Goal: Information Seeking & Learning: Find specific fact

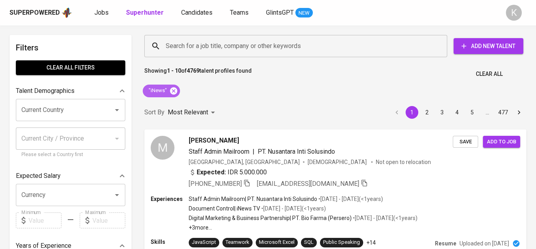
click at [174, 92] on icon at bounding box center [173, 90] width 7 height 7
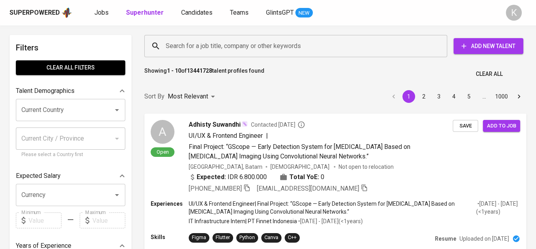
click at [222, 50] on input "Search for a job title, company or other keywords" at bounding box center [298, 45] width 268 height 15
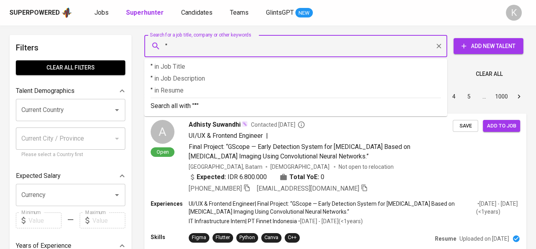
paste input "KURNIA MAHA ADI"
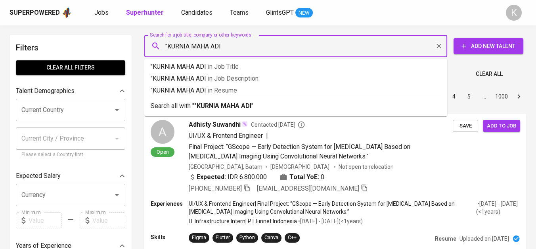
type input ""KURNIA MAHA ADI""
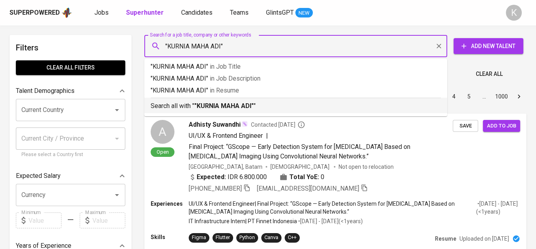
click at [231, 103] on b ""KURNIA MAHA ADI"" at bounding box center [223, 106] width 59 height 8
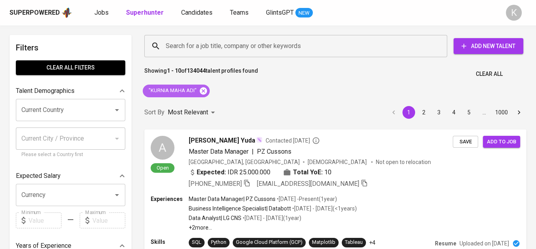
click at [203, 88] on icon at bounding box center [203, 90] width 7 height 7
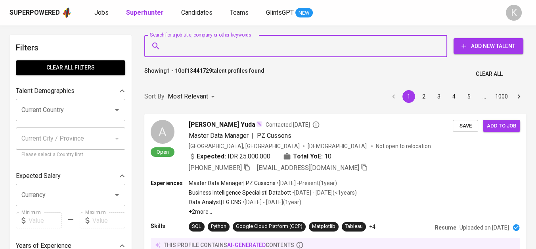
click at [233, 43] on input "Search for a job title, company or other keywords" at bounding box center [298, 45] width 268 height 15
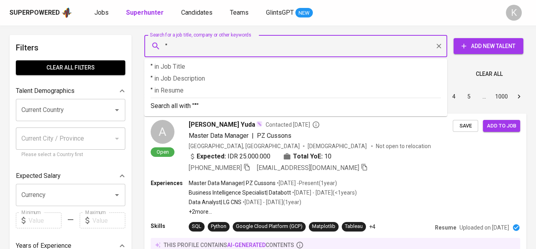
paste input "Roeslina pondasi [GEOGRAPHIC_DATA]"
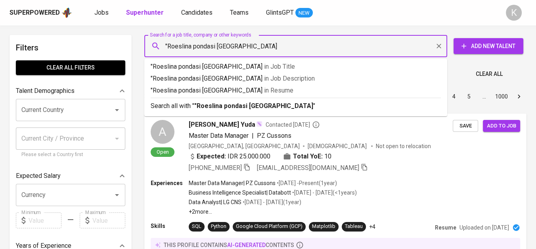
type input ""Roeslina pondasi indonesia""
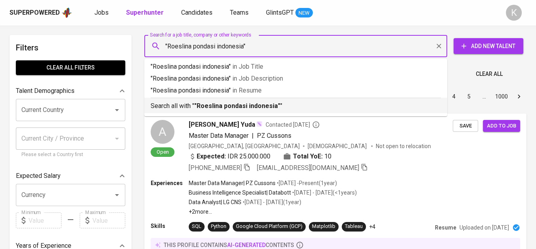
click at [244, 104] on b ""Roeslina pondasi indonesia"" at bounding box center [237, 106] width 86 height 8
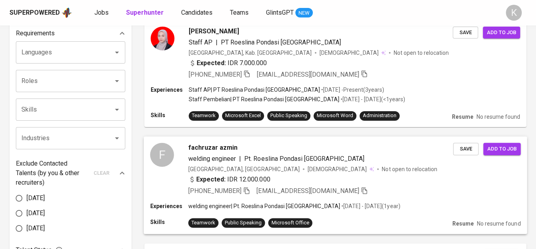
scroll to position [176, 0]
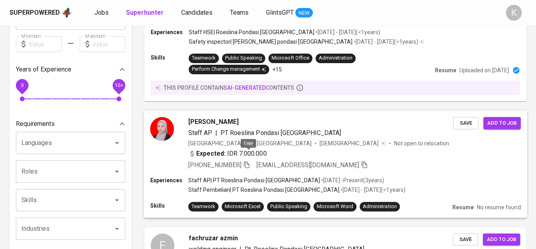
drag, startPoint x: 247, startPoint y: 152, endPoint x: 255, endPoint y: 155, distance: 8.7
click at [247, 161] on icon "button" at bounding box center [246, 164] width 7 height 7
